Goal: Task Accomplishment & Management: Use online tool/utility

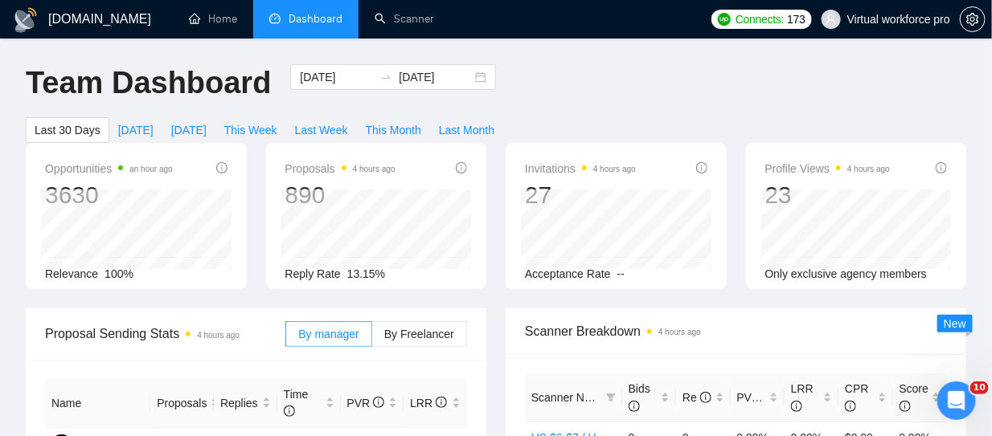
scroll to position [161, 0]
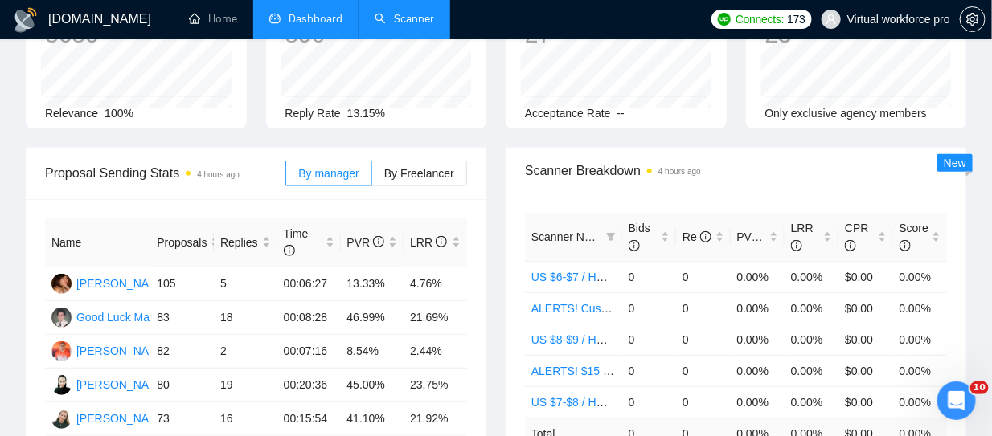
click at [390, 16] on link "Scanner" at bounding box center [403, 19] width 59 height 14
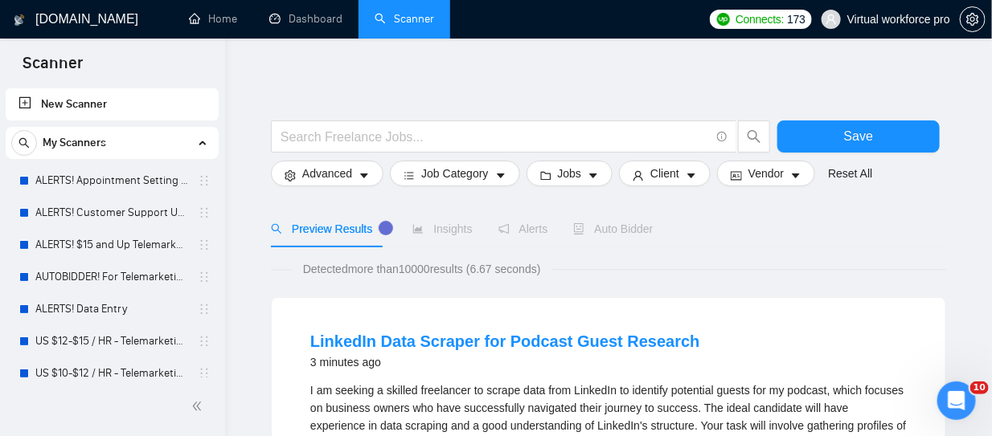
scroll to position [161, 0]
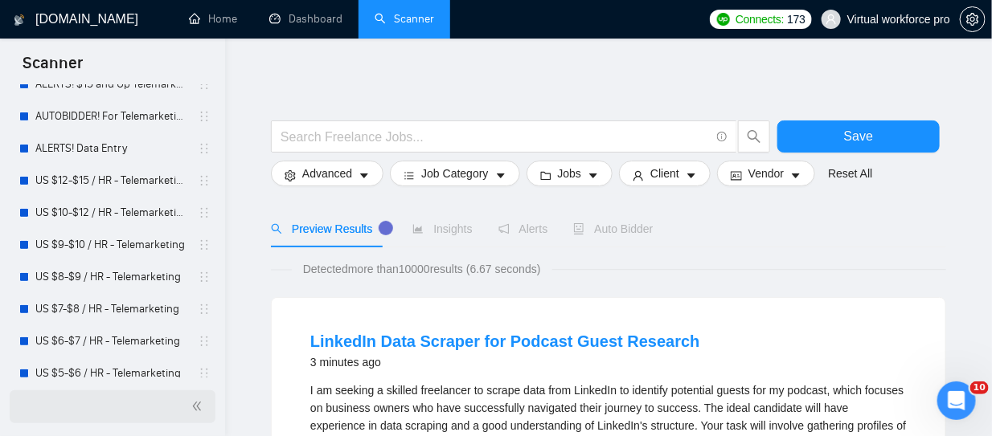
click at [197, 409] on icon "double-left" at bounding box center [196, 406] width 11 height 11
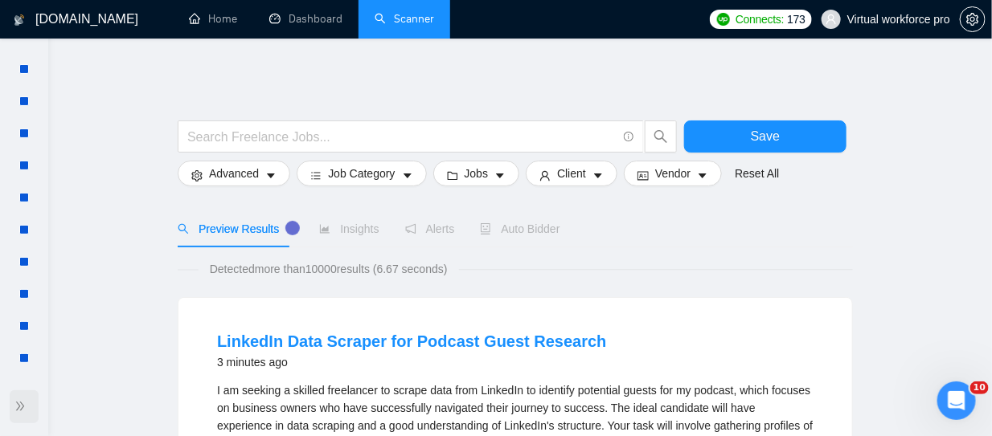
click at [21, 404] on icon "double-right" at bounding box center [19, 406] width 11 height 11
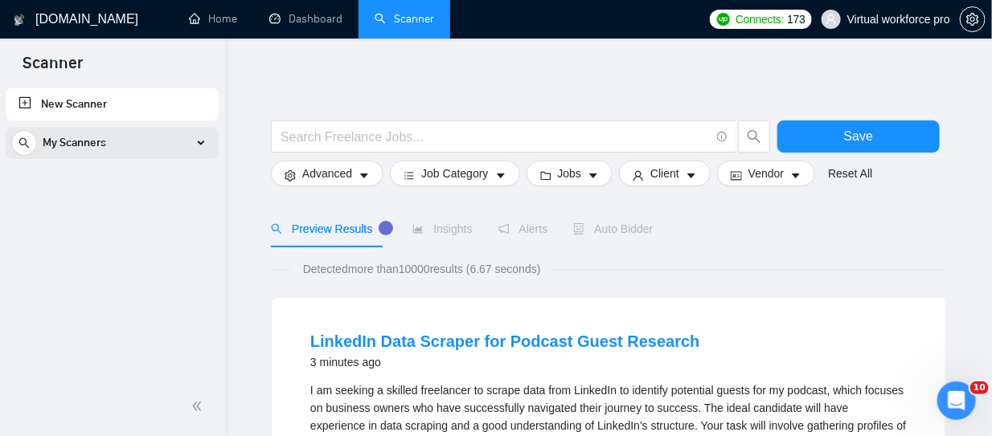
click at [79, 141] on span "My Scanners" at bounding box center [74, 143] width 63 height 32
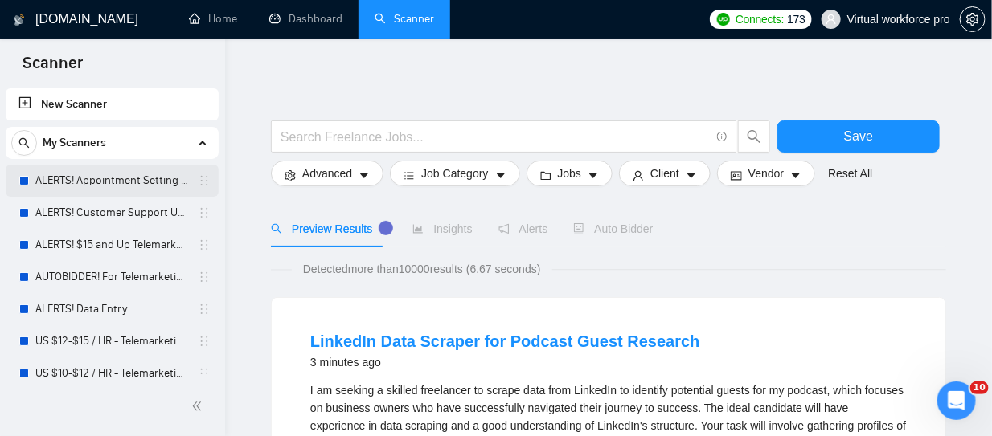
click at [127, 177] on link "ALERTS! Appointment Setting or Cold Calling" at bounding box center [111, 181] width 153 height 32
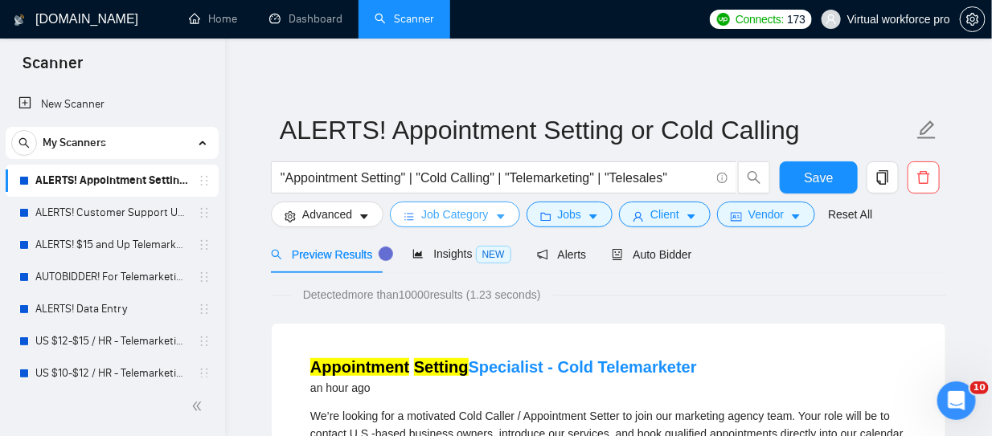
click at [469, 218] on span "Job Category" at bounding box center [454, 215] width 67 height 18
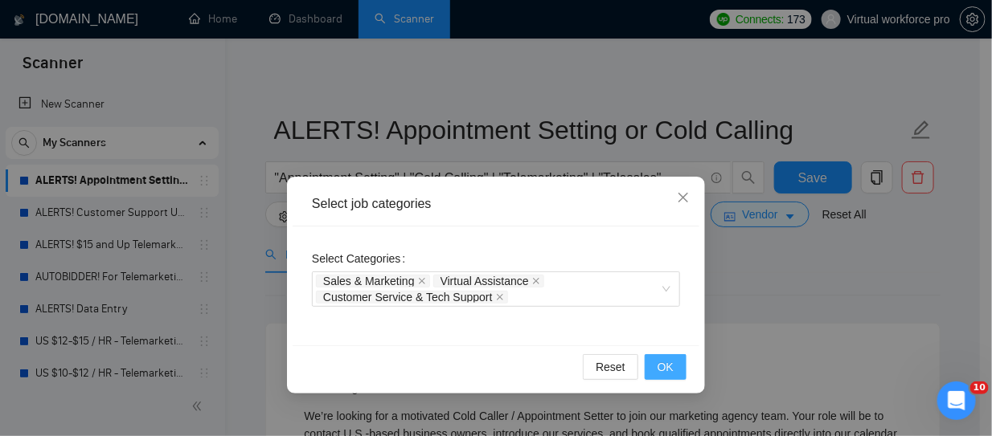
click at [666, 368] on span "OK" at bounding box center [665, 367] width 16 height 18
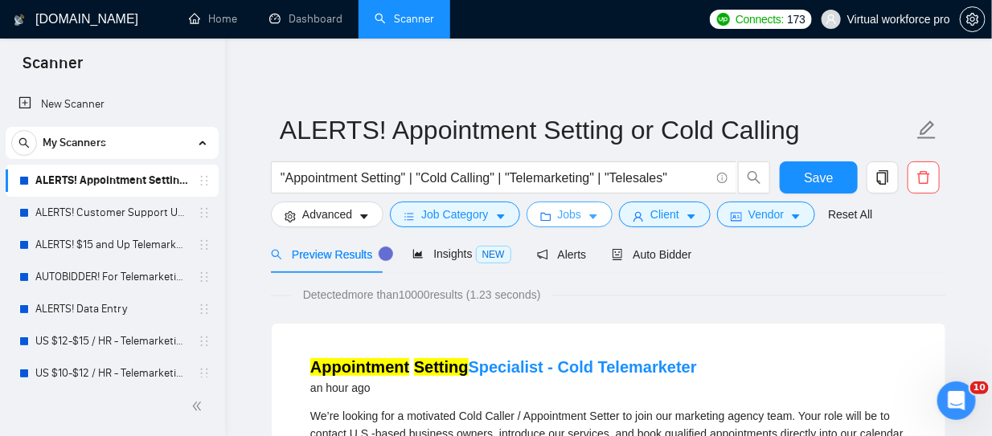
click at [566, 218] on span "Jobs" at bounding box center [570, 215] width 24 height 18
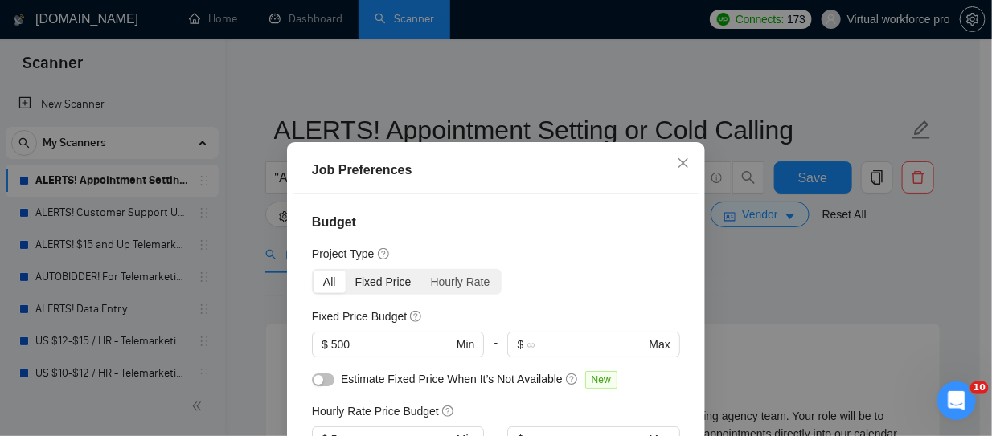
drag, startPoint x: 345, startPoint y: 280, endPoint x: 376, endPoint y: 283, distance: 31.5
click at [346, 280] on div "Fixed Price" at bounding box center [384, 282] width 76 height 22
click at [346, 271] on input "Fixed Price" at bounding box center [346, 271] width 0 height 0
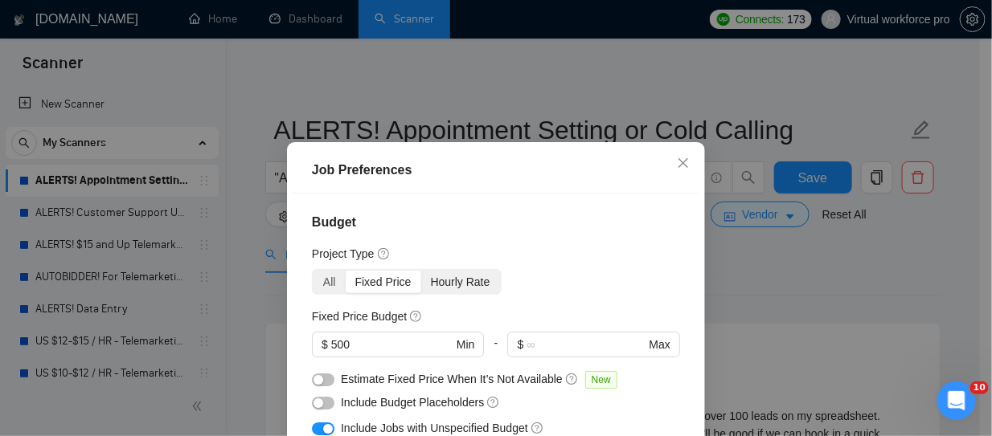
click at [447, 276] on div "Hourly Rate" at bounding box center [460, 282] width 79 height 22
click at [421, 271] on input "Hourly Rate" at bounding box center [421, 271] width 0 height 0
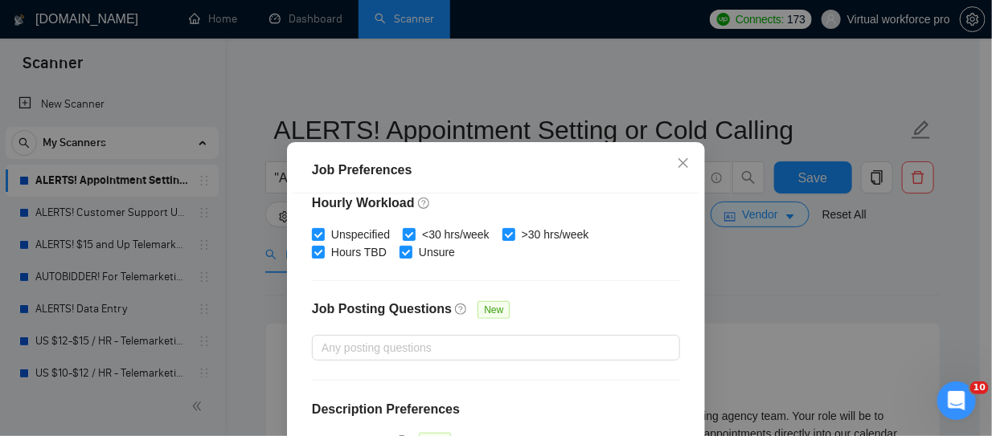
scroll to position [80, 0]
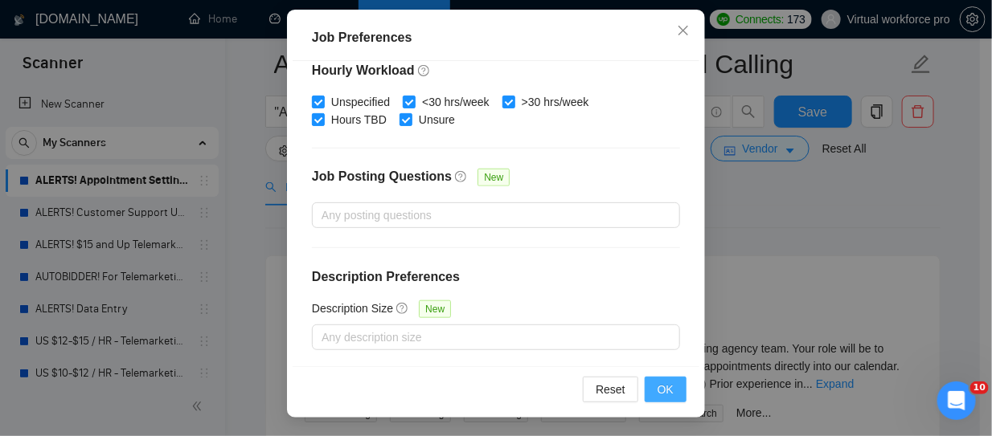
click at [668, 383] on button "OK" at bounding box center [665, 390] width 42 height 26
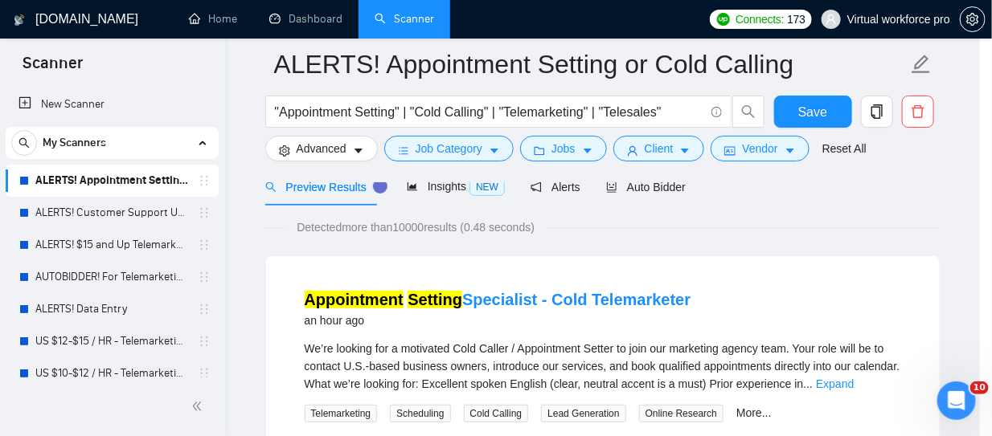
scroll to position [87, 0]
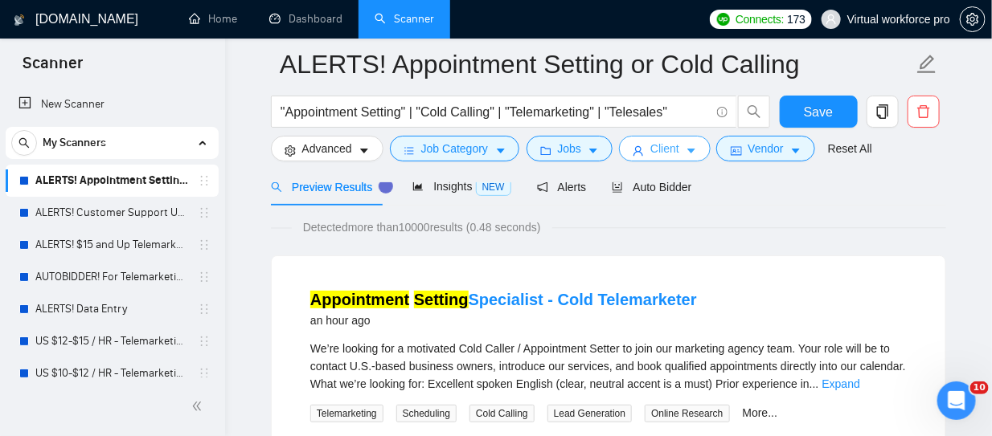
click at [664, 148] on span "Client" at bounding box center [664, 149] width 29 height 18
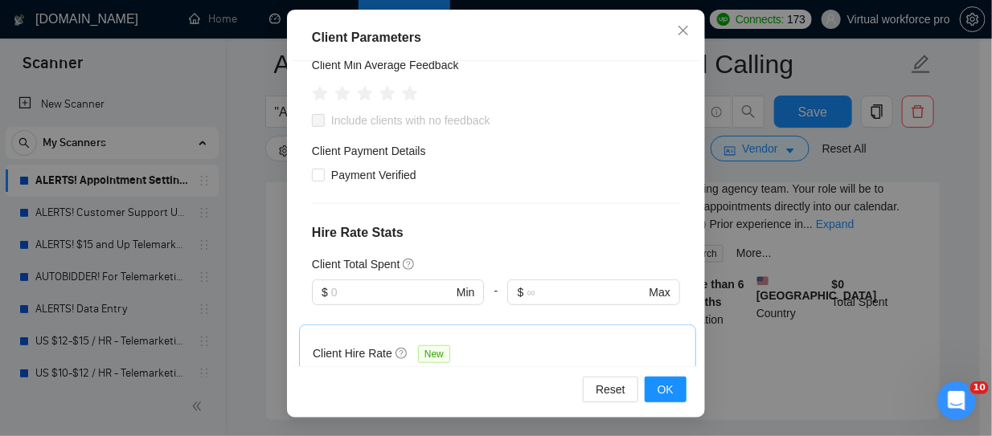
scroll to position [321, 0]
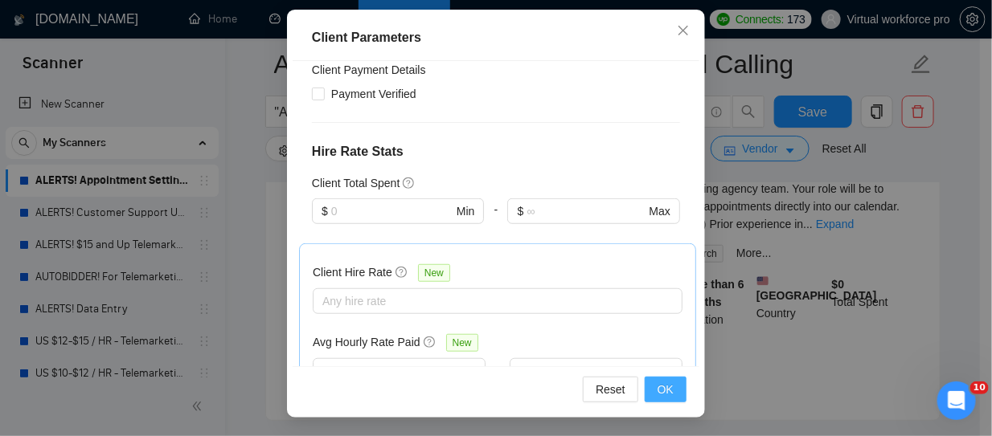
click at [652, 385] on button "OK" at bounding box center [665, 390] width 42 height 26
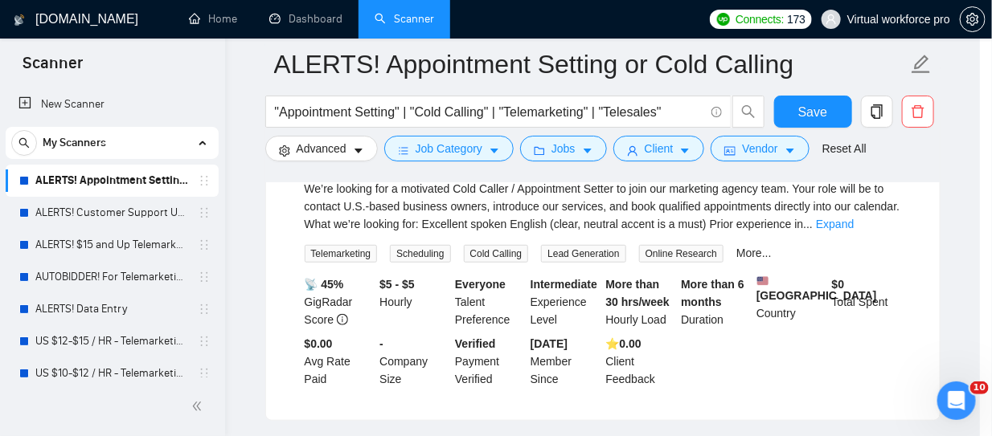
scroll to position [87, 0]
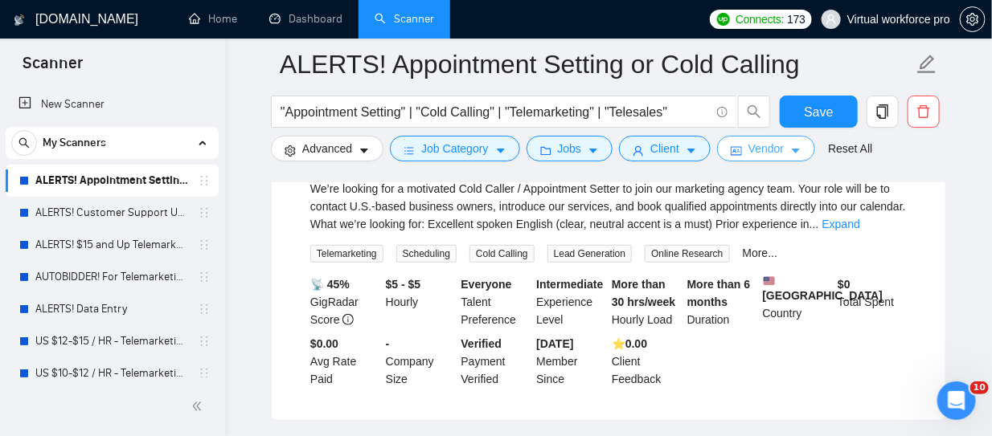
click at [754, 144] on span "Vendor" at bounding box center [765, 149] width 35 height 18
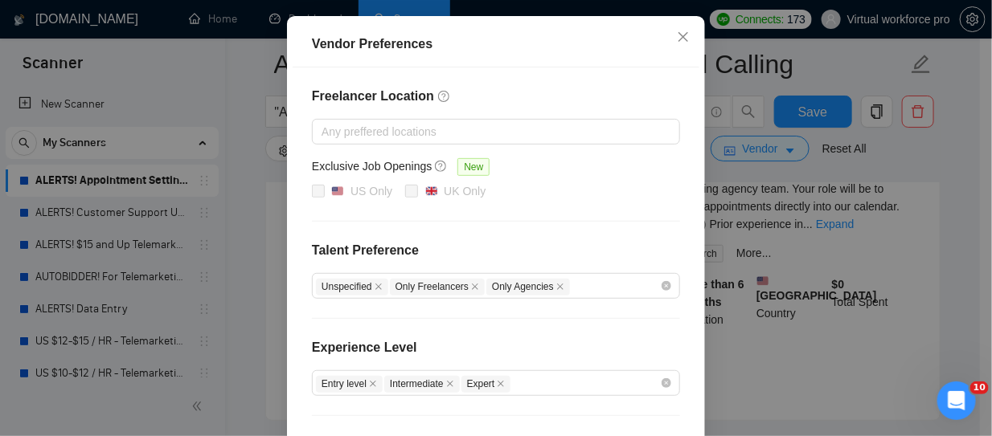
scroll to position [303, 0]
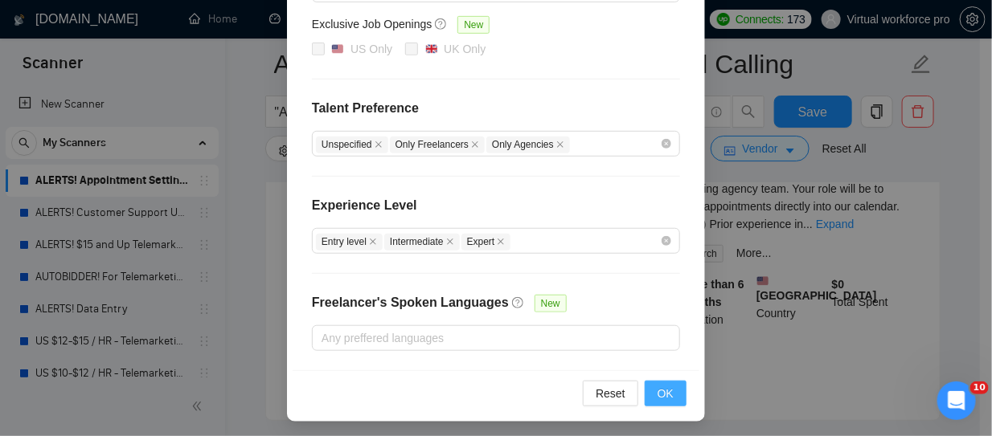
click at [657, 396] on span "OK" at bounding box center [665, 394] width 16 height 18
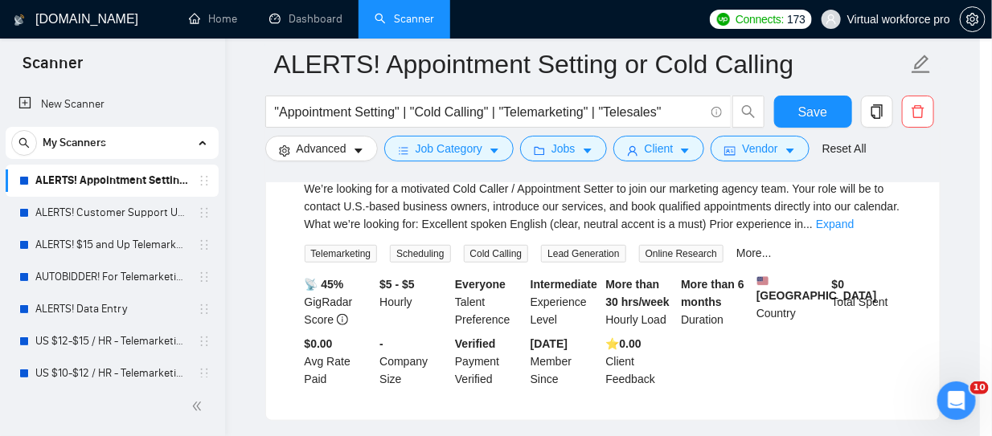
scroll to position [223, 0]
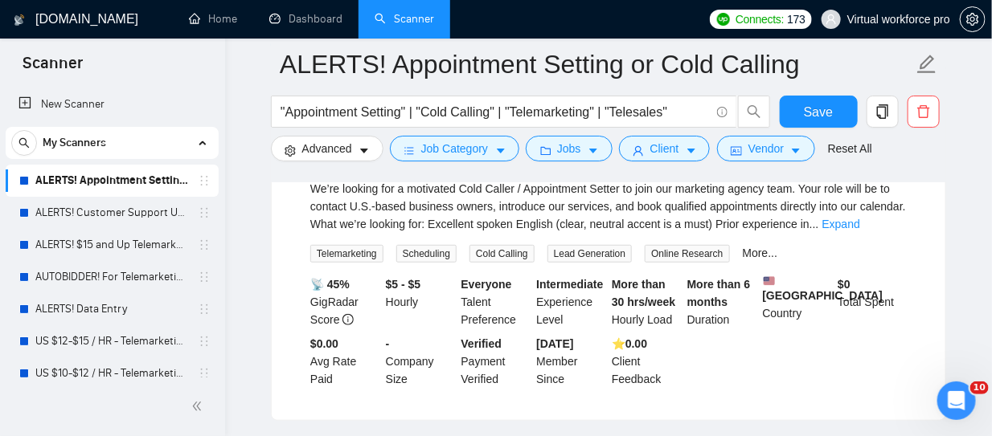
click at [96, 137] on span "My Scanners" at bounding box center [74, 143] width 63 height 32
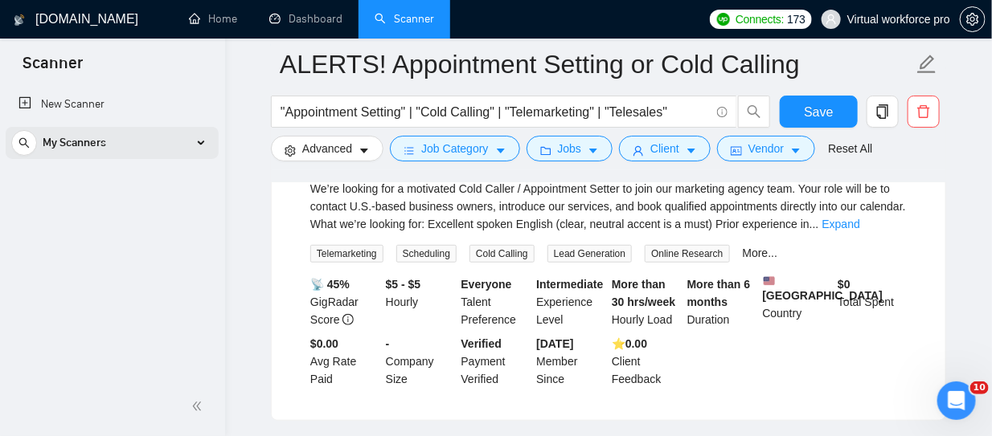
click at [94, 143] on span "My Scanners" at bounding box center [74, 143] width 63 height 32
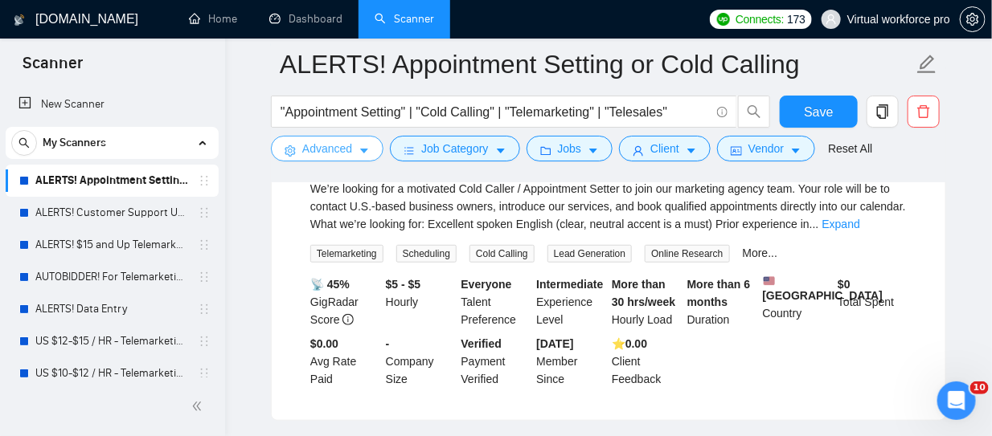
click at [318, 157] on span "Advanced" at bounding box center [327, 149] width 50 height 18
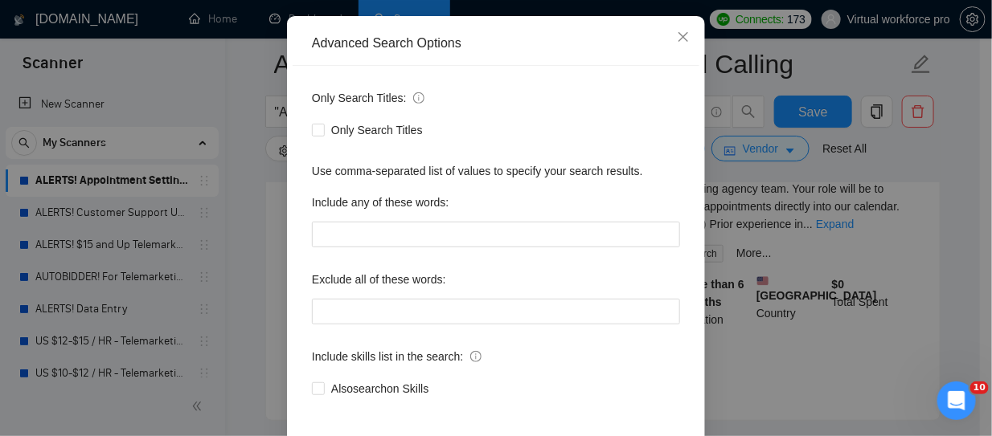
scroll to position [231, 0]
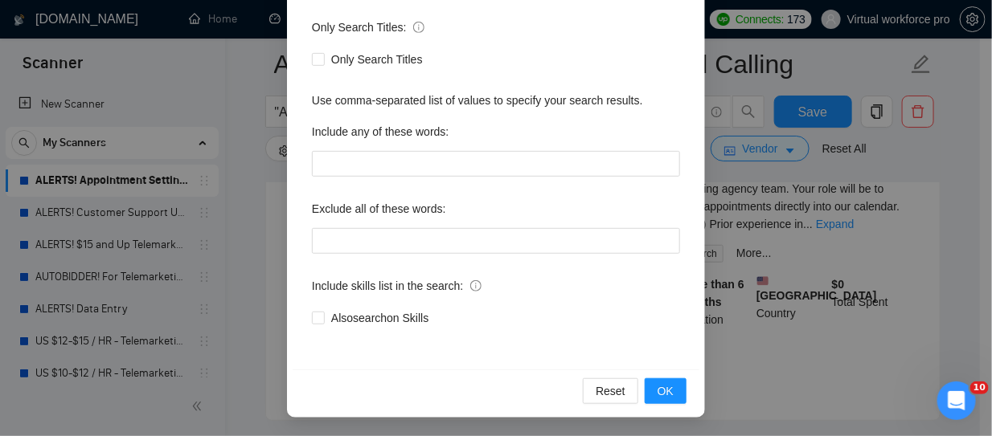
click at [246, 198] on div "Advanced Search Options Only Search Titles: Only Search Titles Use comma-separa…" at bounding box center [496, 218] width 992 height 436
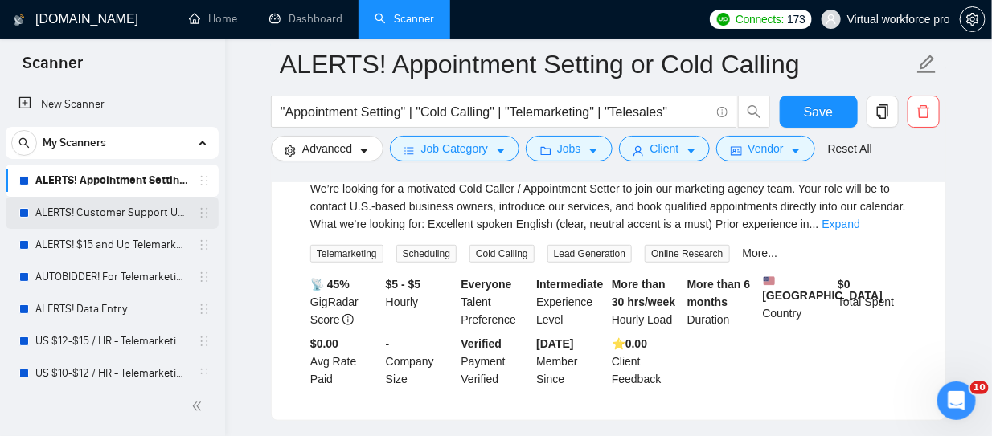
click at [108, 222] on link "ALERTS! Customer Support USA" at bounding box center [111, 213] width 153 height 32
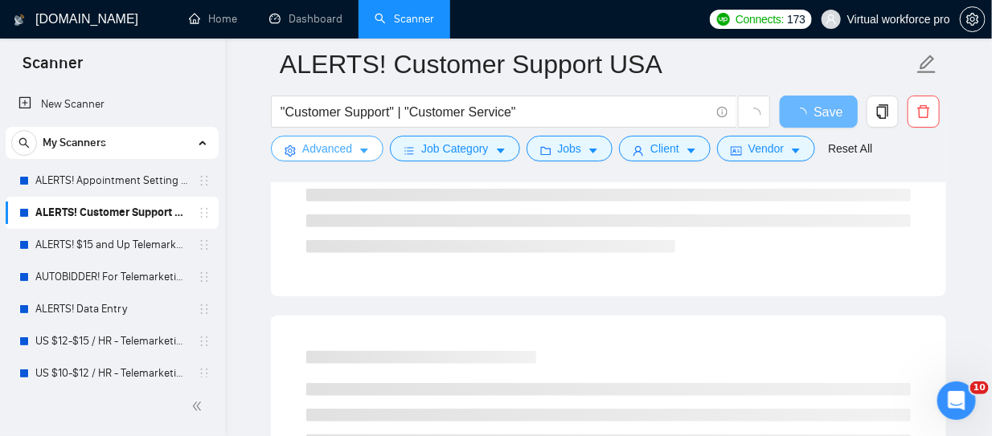
click at [335, 148] on span "Advanced" at bounding box center [327, 149] width 50 height 18
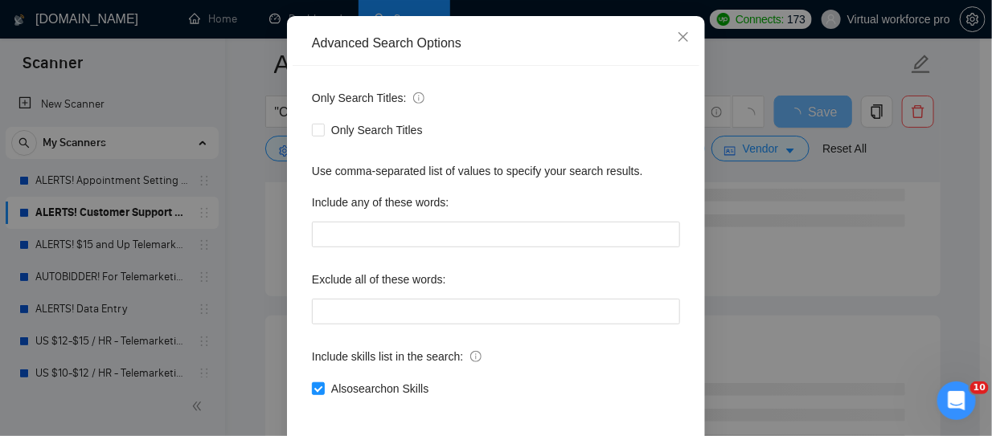
scroll to position [231, 0]
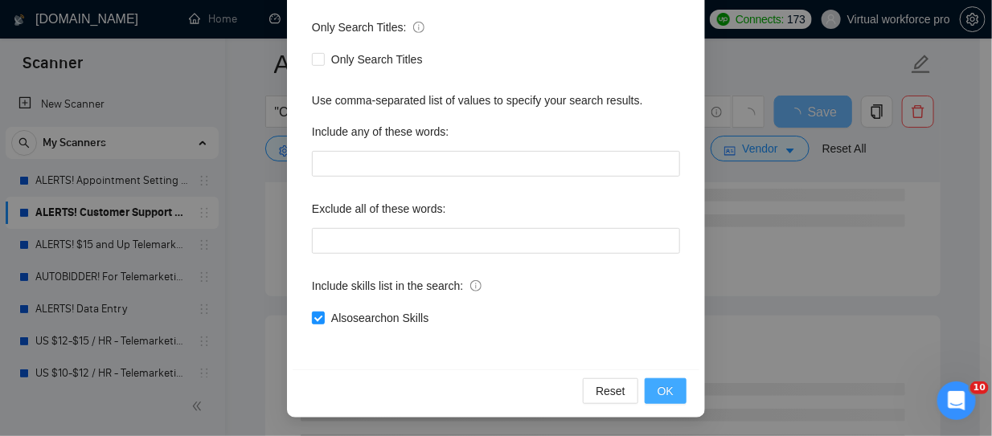
click at [664, 391] on span "OK" at bounding box center [665, 391] width 16 height 18
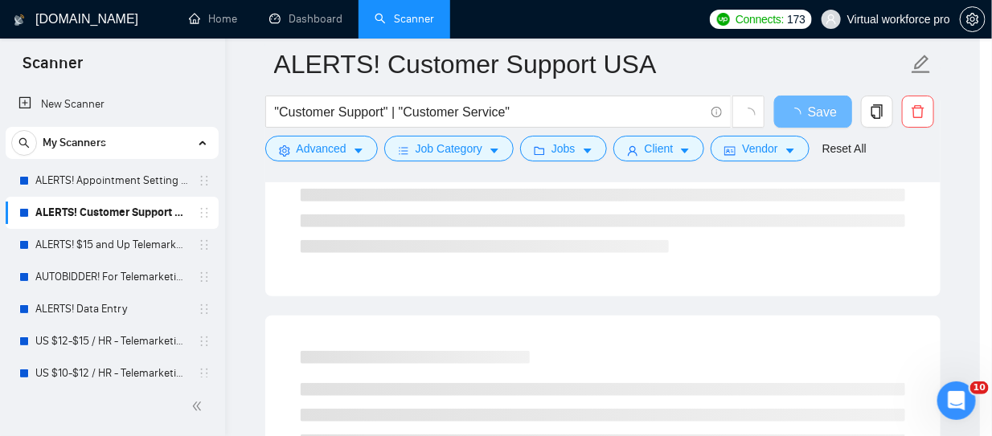
scroll to position [150, 0]
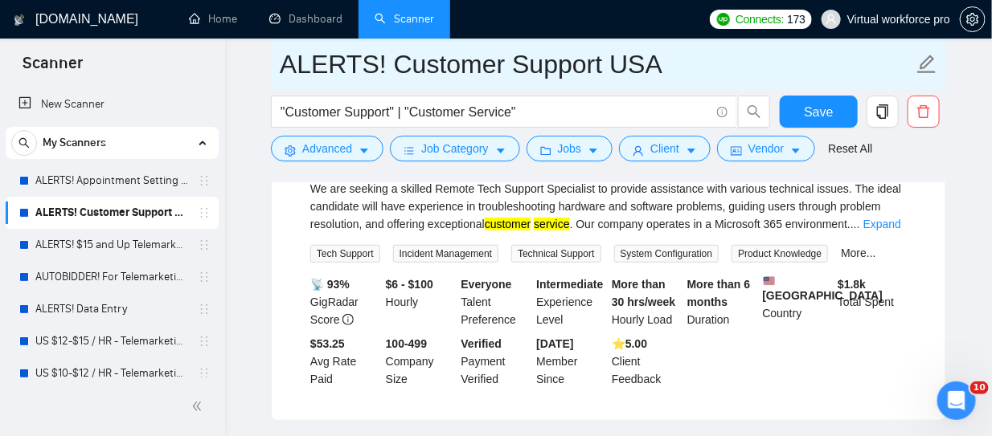
drag, startPoint x: 276, startPoint y: 63, endPoint x: 615, endPoint y: 55, distance: 338.4
click at [615, 55] on span "ALERTS! Customer Support USA" at bounding box center [608, 64] width 675 height 51
drag, startPoint x: 663, startPoint y: 67, endPoint x: 256, endPoint y: 75, distance: 407.4
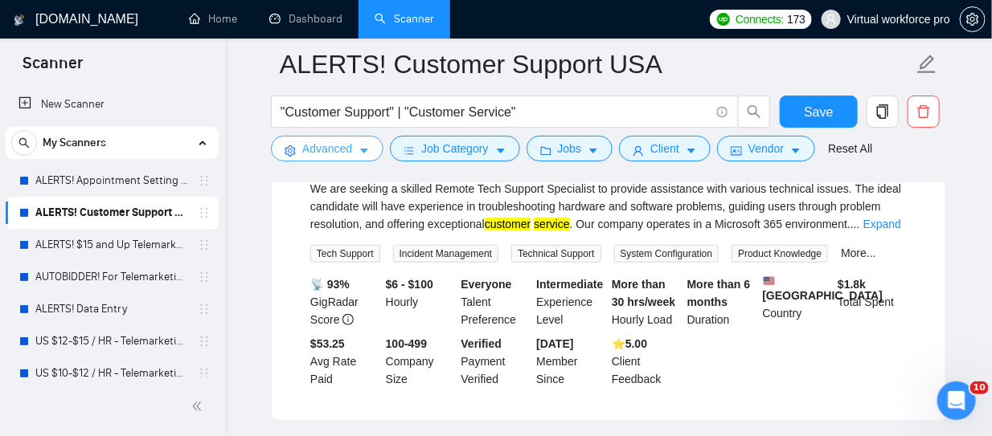
click at [329, 153] on span "Advanced" at bounding box center [327, 149] width 50 height 18
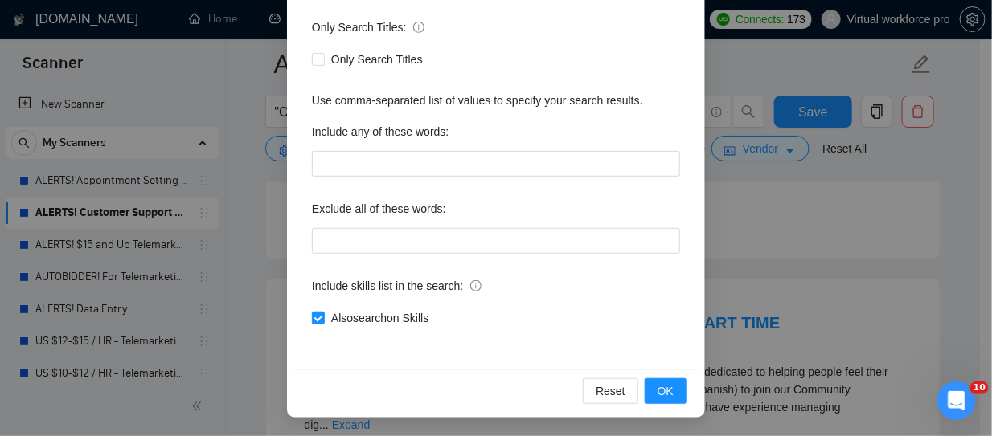
scroll to position [71, 0]
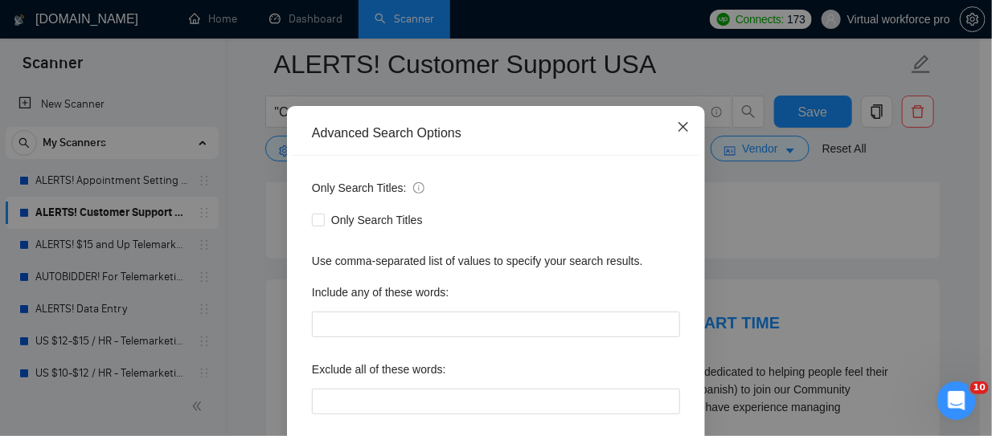
click at [666, 125] on span "Close" at bounding box center [682, 127] width 43 height 43
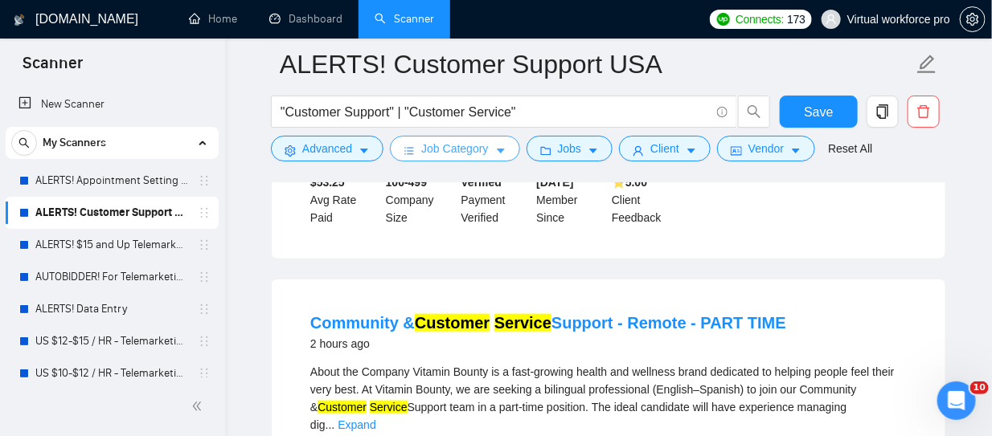
click at [469, 153] on span "Job Category" at bounding box center [454, 149] width 67 height 18
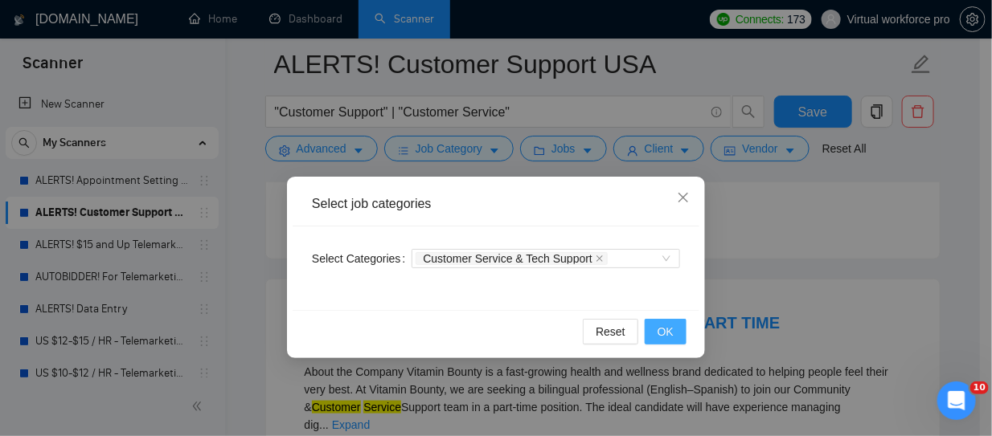
drag, startPoint x: 664, startPoint y: 329, endPoint x: 656, endPoint y: 310, distance: 20.6
click at [664, 329] on span "OK" at bounding box center [665, 332] width 16 height 18
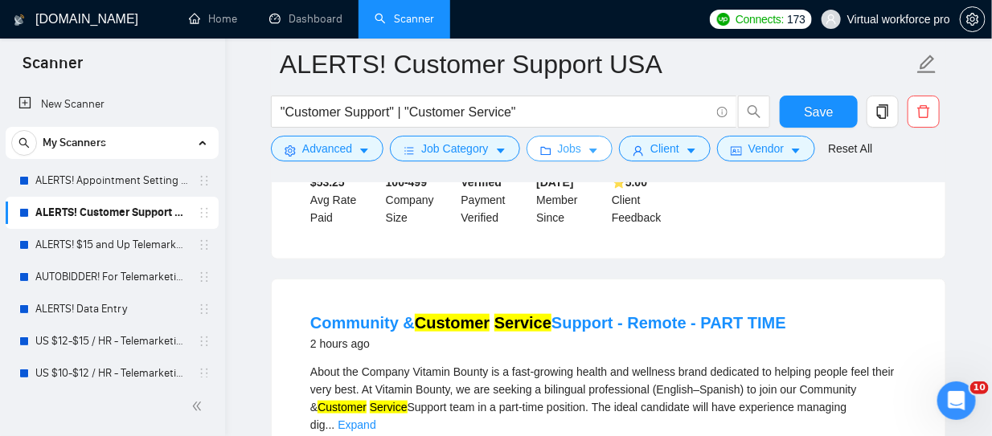
click at [559, 136] on button "Jobs" at bounding box center [569, 149] width 87 height 26
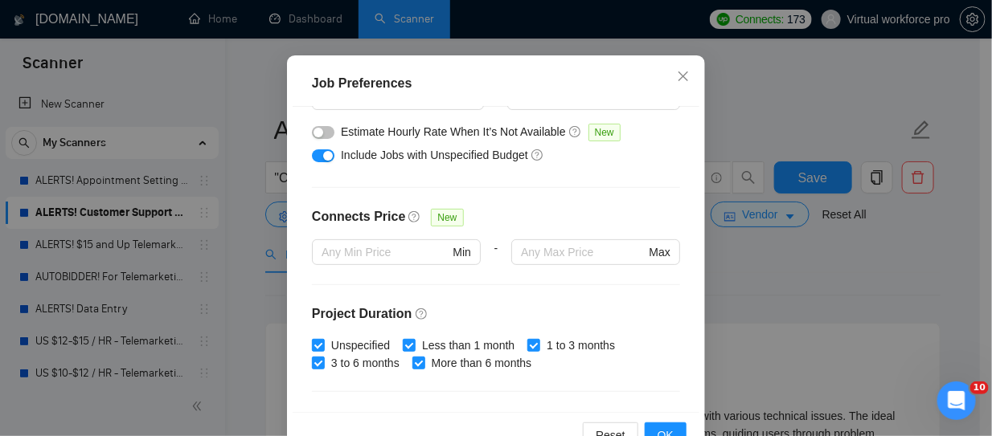
scroll to position [0, 0]
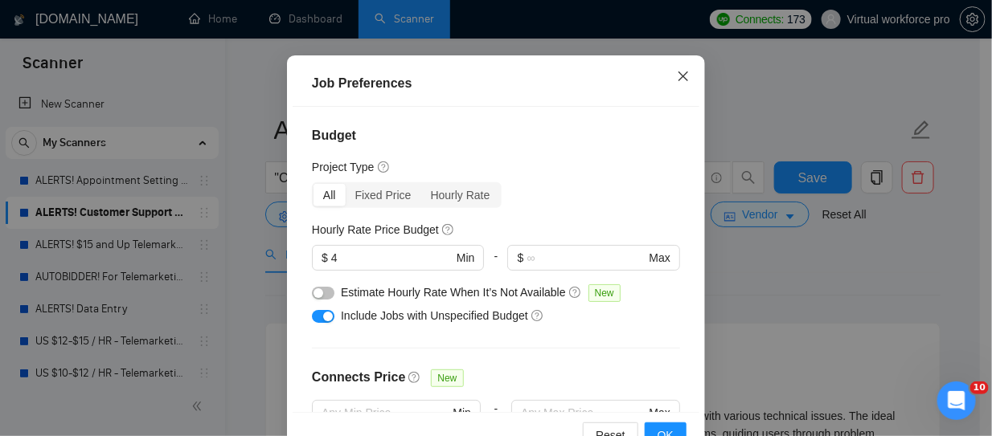
click at [677, 83] on icon "close" at bounding box center [683, 76] width 13 height 13
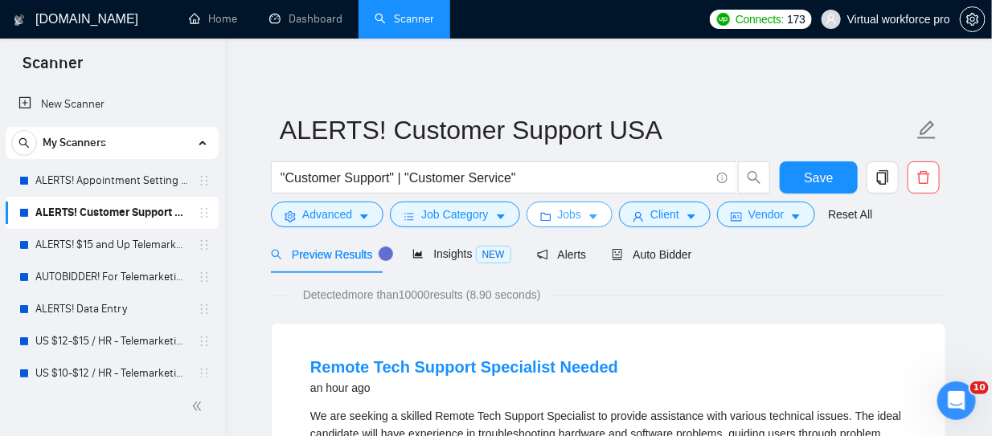
click at [562, 222] on span "Jobs" at bounding box center [570, 215] width 24 height 18
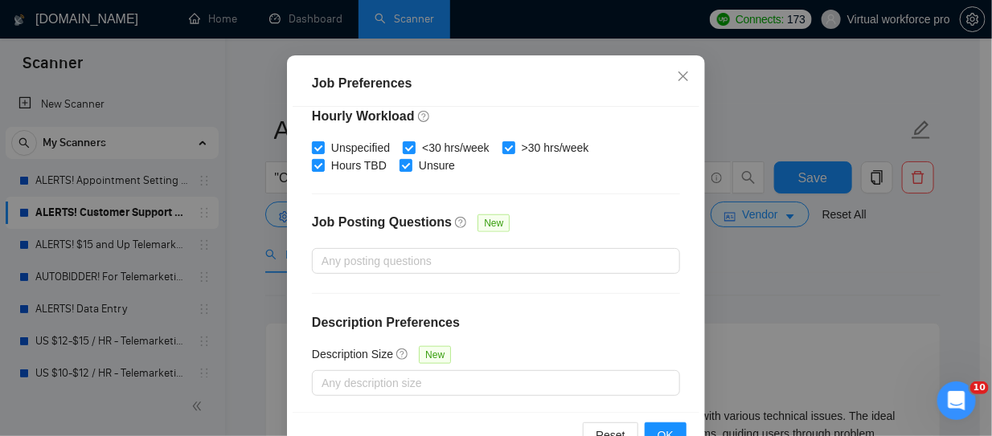
scroll to position [133, 0]
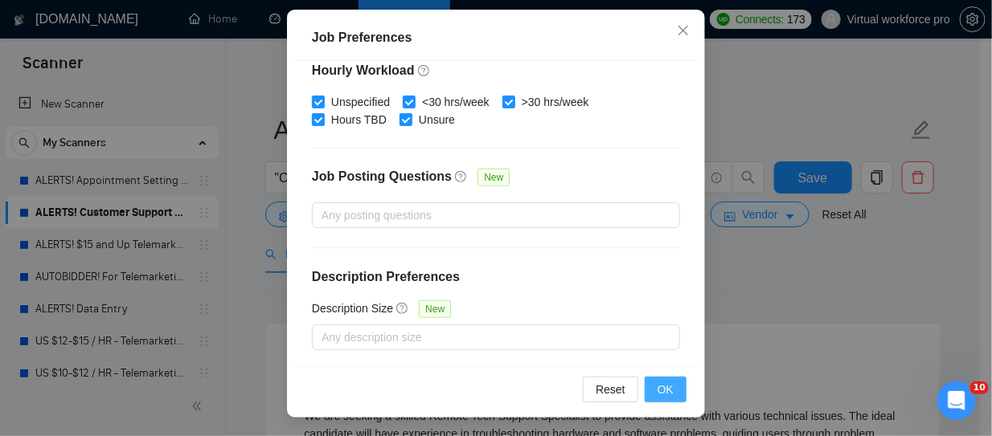
click at [657, 388] on span "OK" at bounding box center [665, 390] width 16 height 18
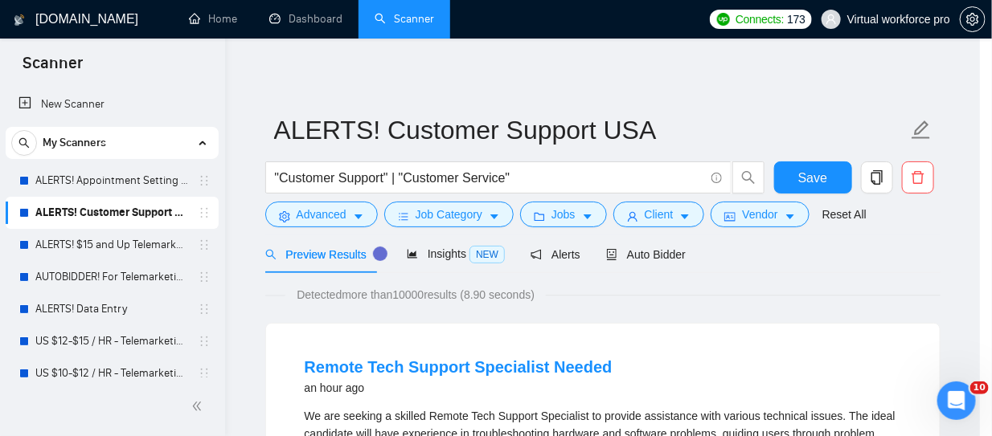
scroll to position [87, 0]
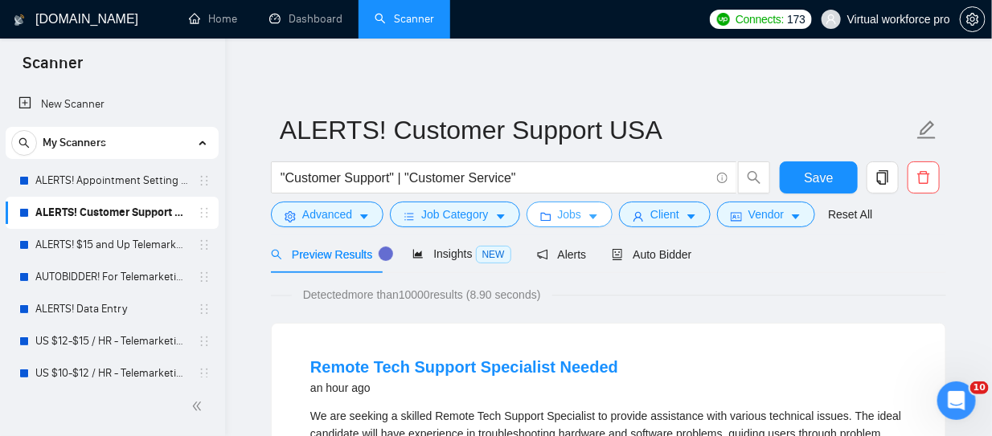
click at [565, 219] on span "Jobs" at bounding box center [570, 215] width 24 height 18
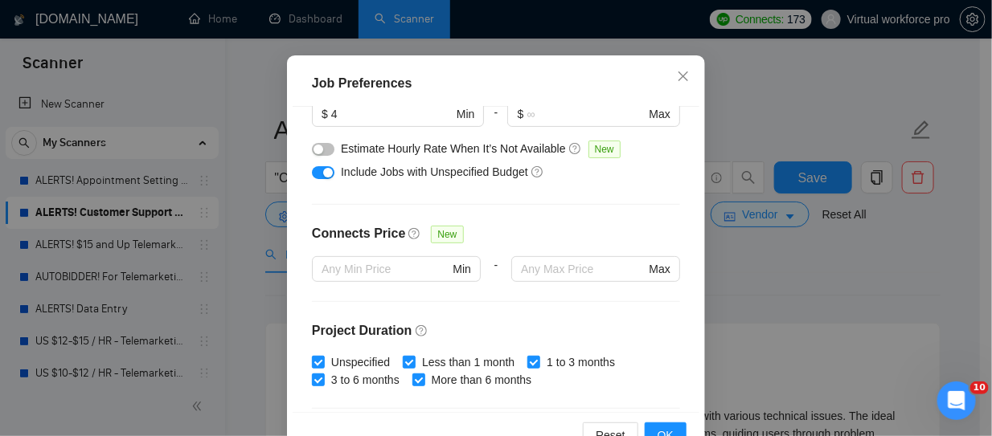
scroll to position [0, 0]
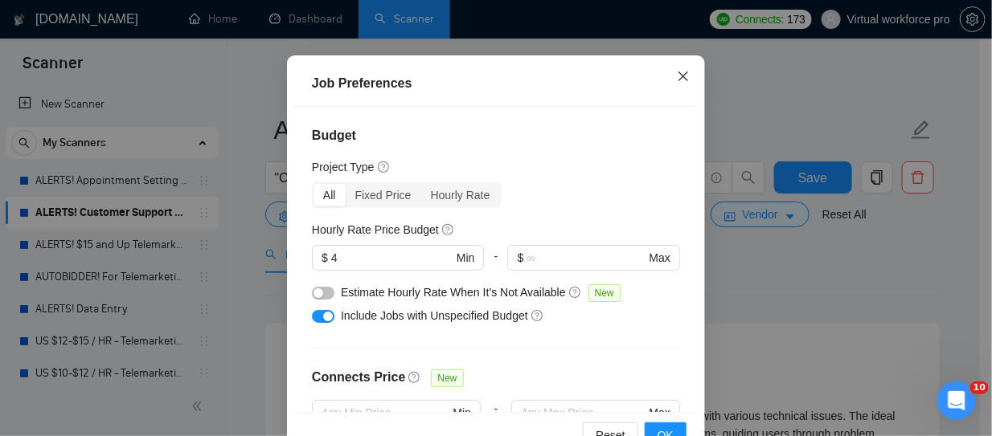
click at [677, 83] on icon "close" at bounding box center [683, 76] width 13 height 13
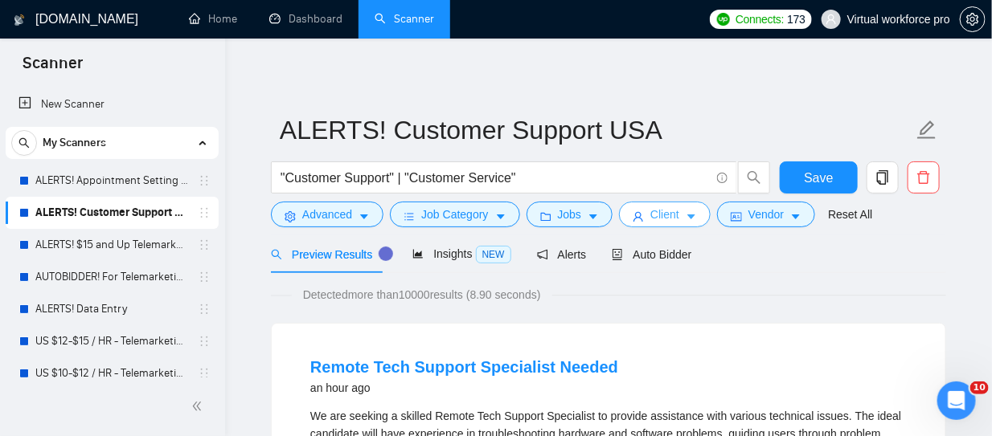
click at [666, 227] on button "Client" at bounding box center [665, 215] width 92 height 26
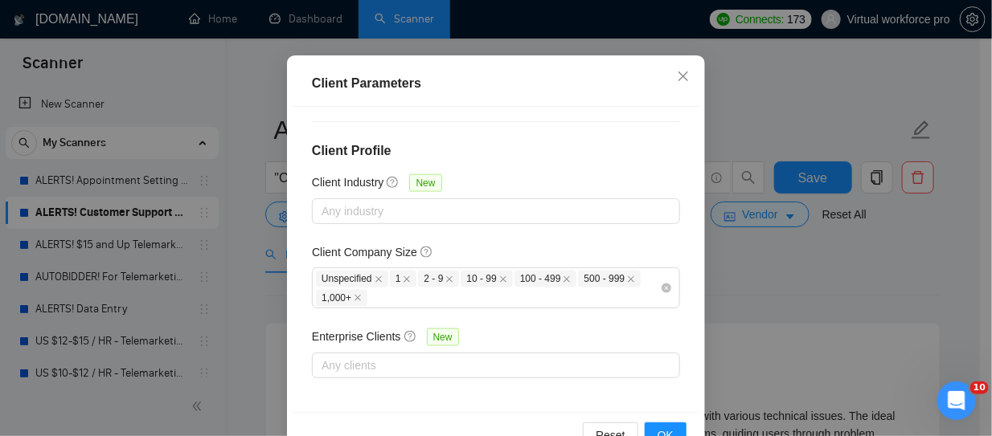
scroll to position [133, 0]
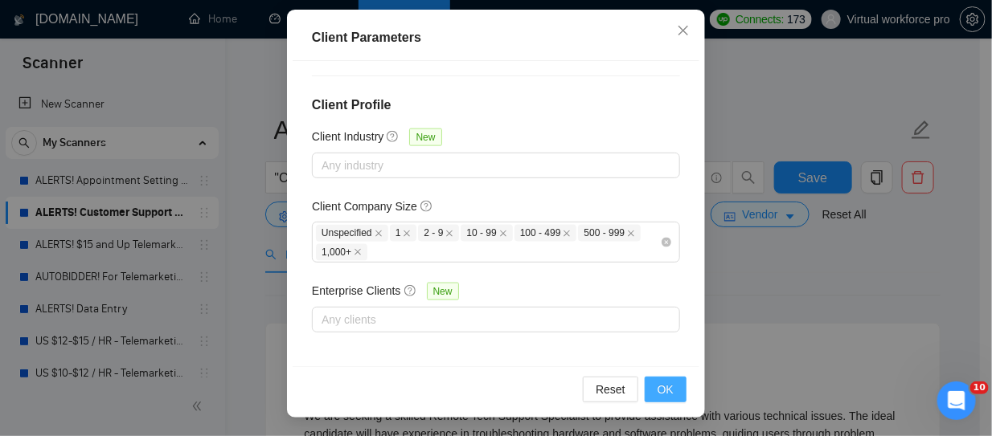
click at [657, 389] on span "OK" at bounding box center [665, 390] width 16 height 18
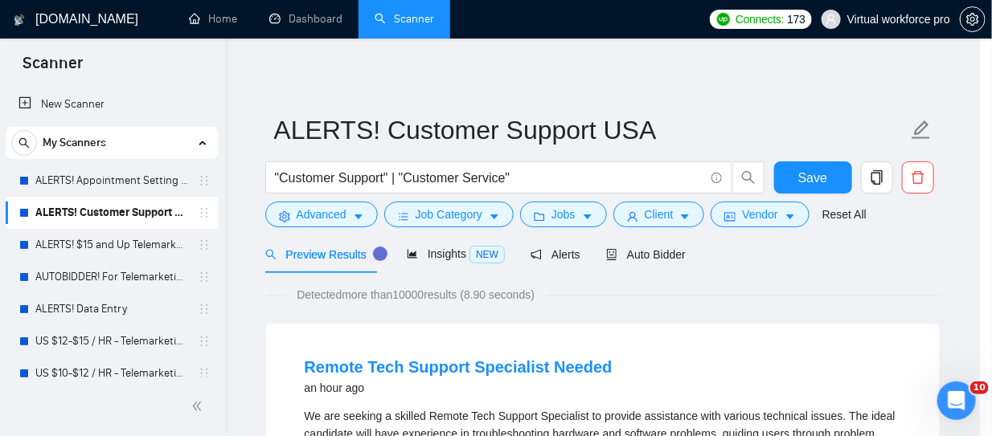
scroll to position [87, 0]
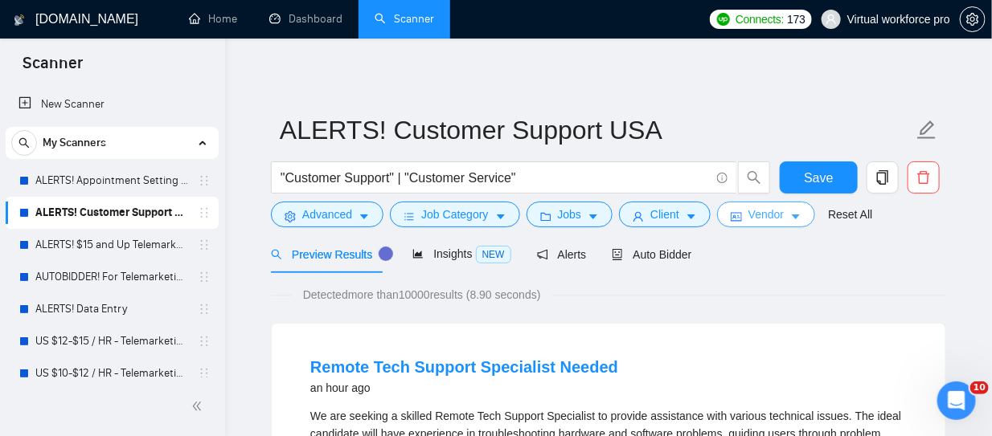
click at [761, 218] on span "Vendor" at bounding box center [765, 215] width 35 height 18
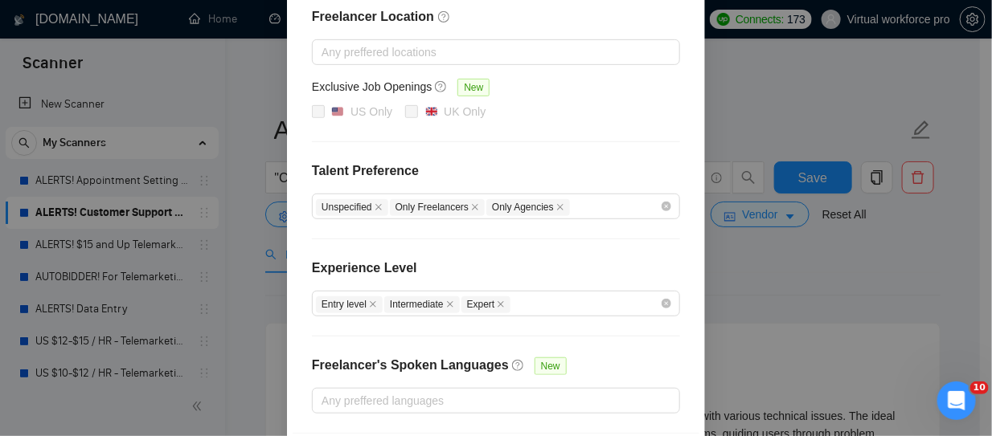
scroll to position [303, 0]
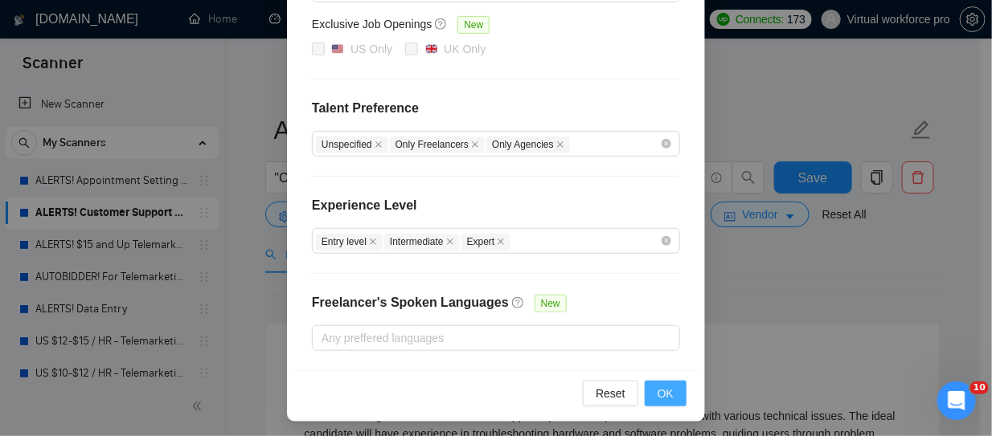
click at [657, 391] on span "OK" at bounding box center [665, 394] width 16 height 18
